Goal: Learn about a topic: Learn about a topic

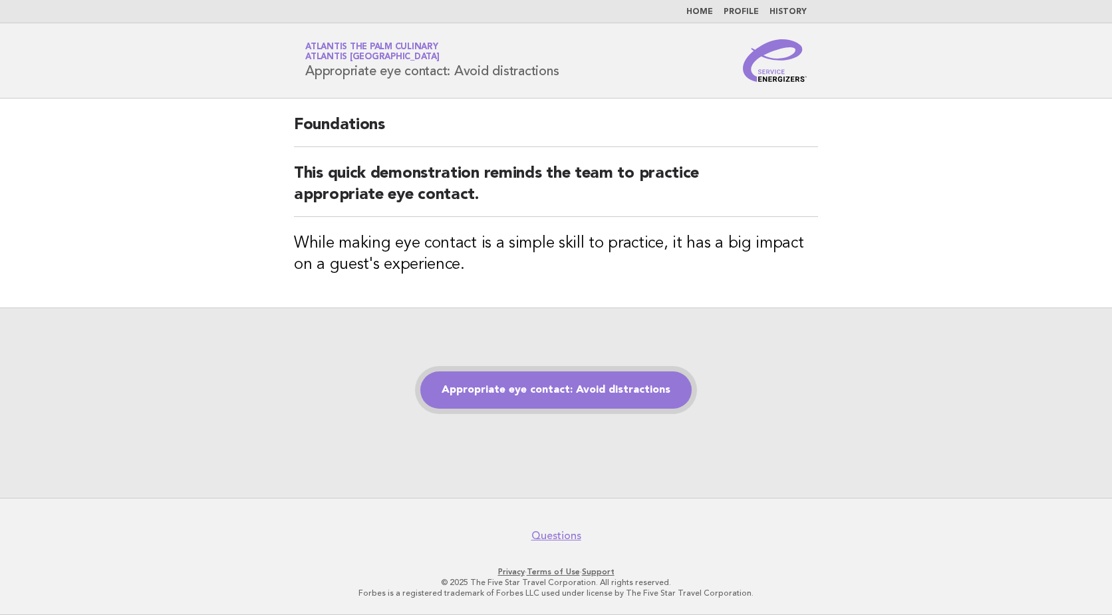
click at [543, 380] on link "Appropriate eye contact: Avoid distractions" at bounding box center [555, 389] width 271 height 37
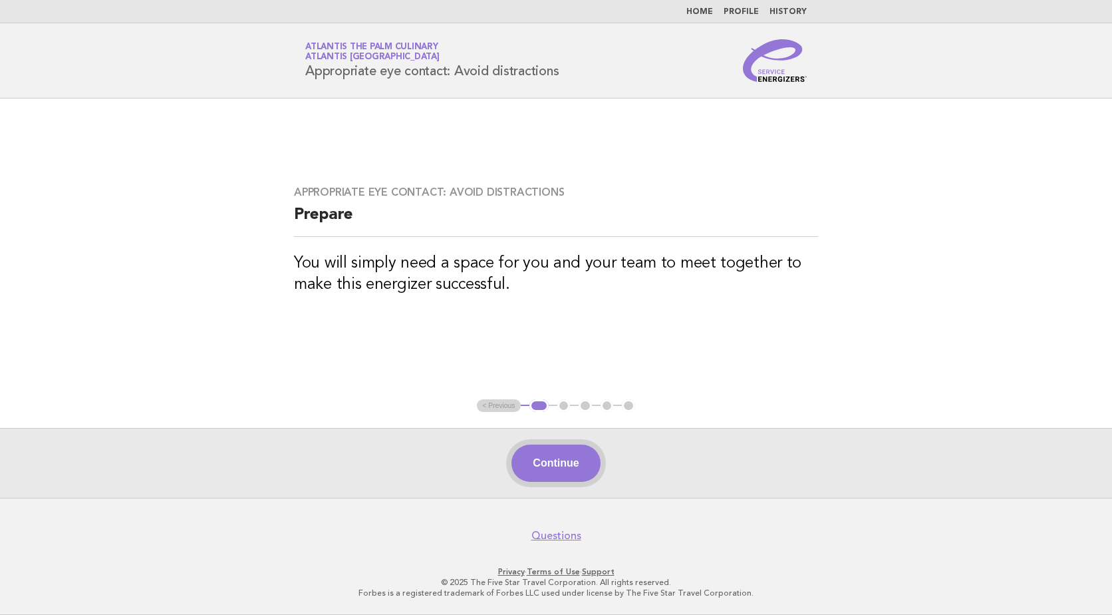
click at [552, 455] on button "Continue" at bounding box center [555, 462] width 88 height 37
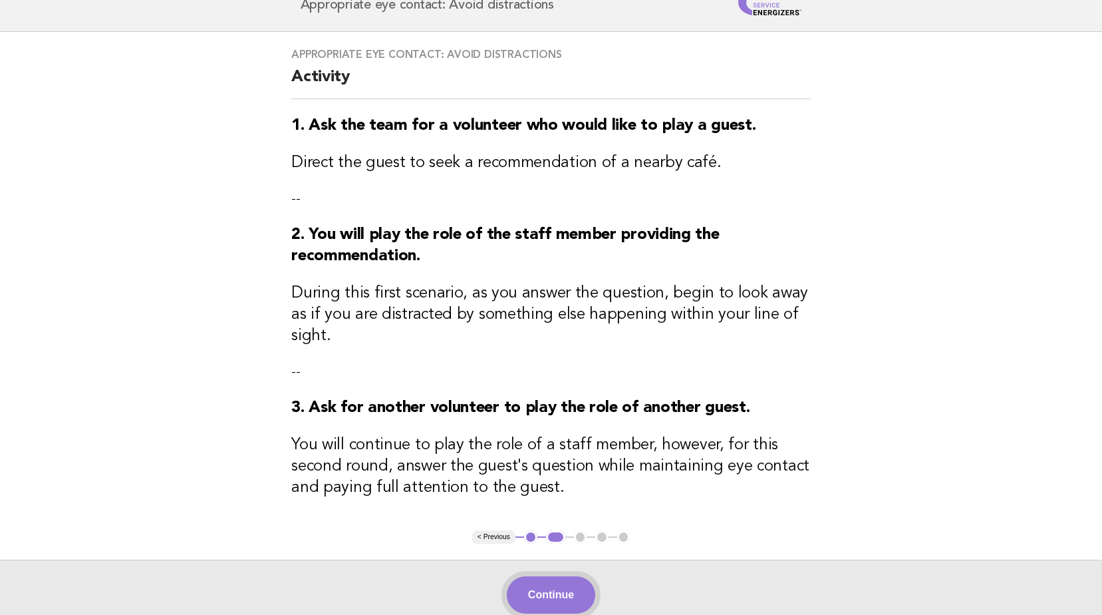
click at [540, 581] on button "Continue" at bounding box center [551, 594] width 88 height 37
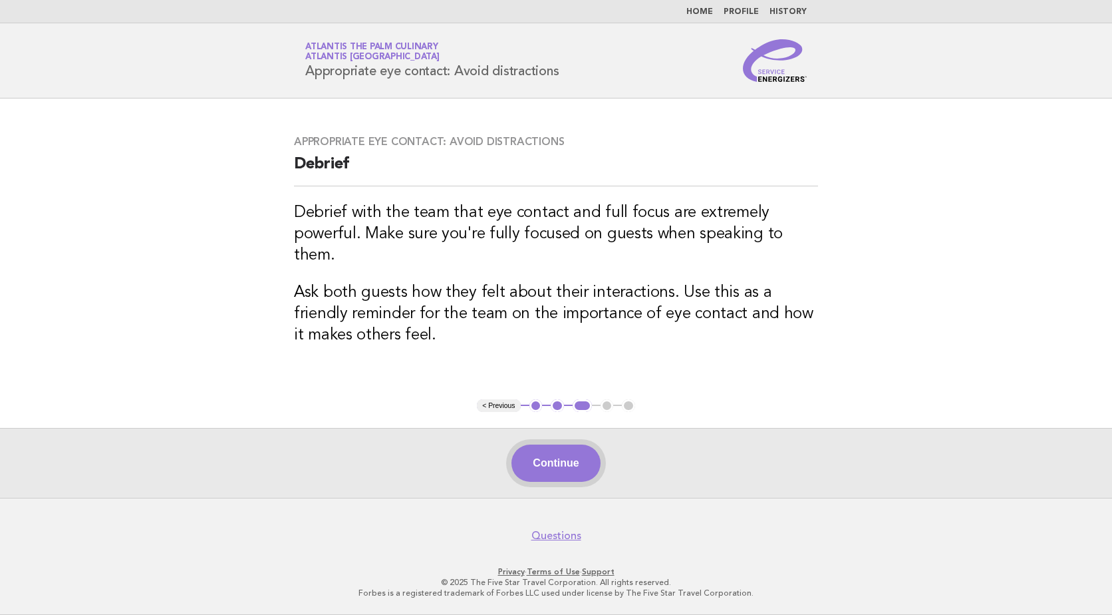
click at [559, 455] on button "Continue" at bounding box center [555, 462] width 88 height 37
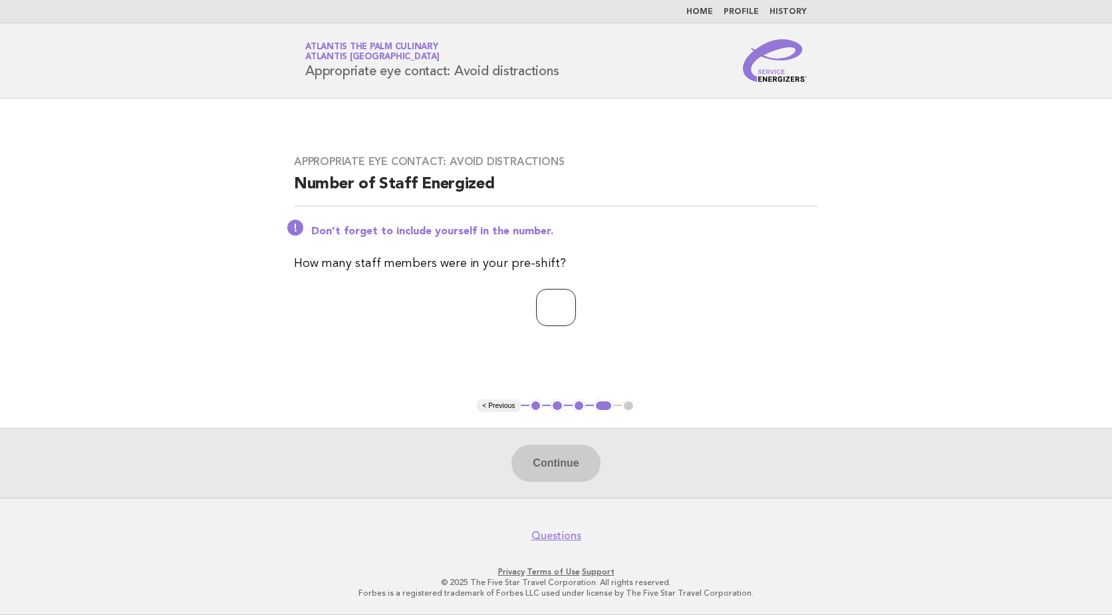
click at [536, 293] on input "number" at bounding box center [556, 307] width 40 height 37
type input "**"
click at [585, 468] on button "Continue" at bounding box center [555, 462] width 88 height 37
